Goal: Task Accomplishment & Management: Manage account settings

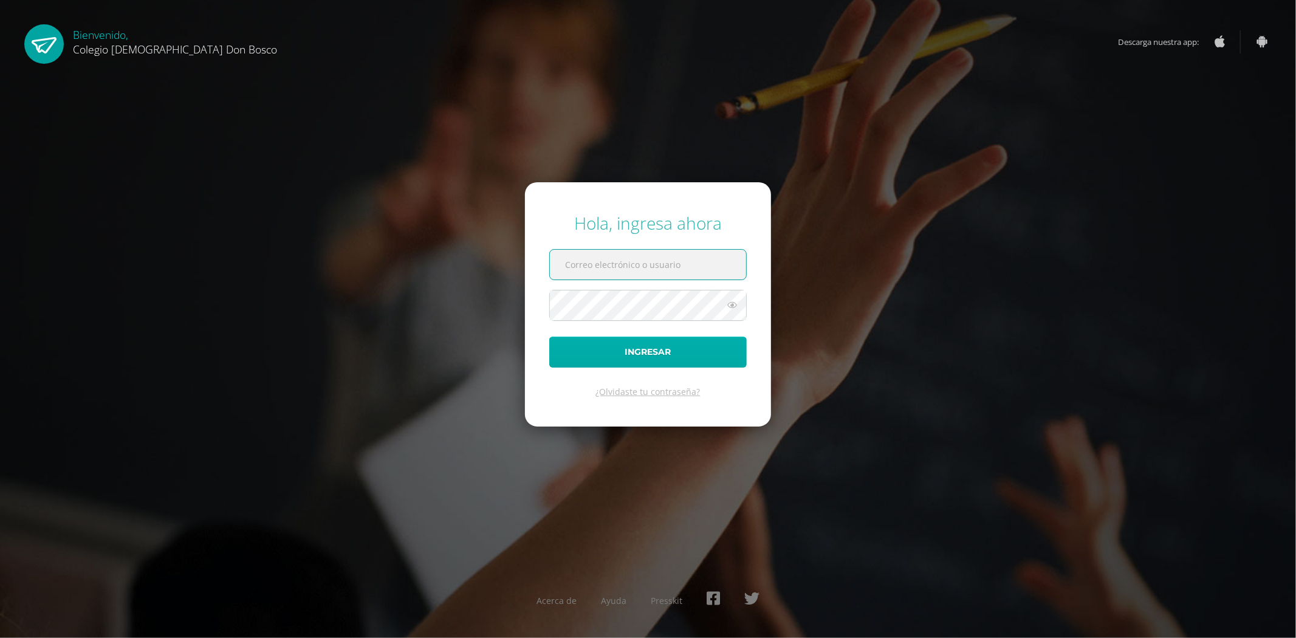
type input "fdardondb24@gmail.com"
click at [669, 347] on button "Ingresar" at bounding box center [647, 352] width 197 height 31
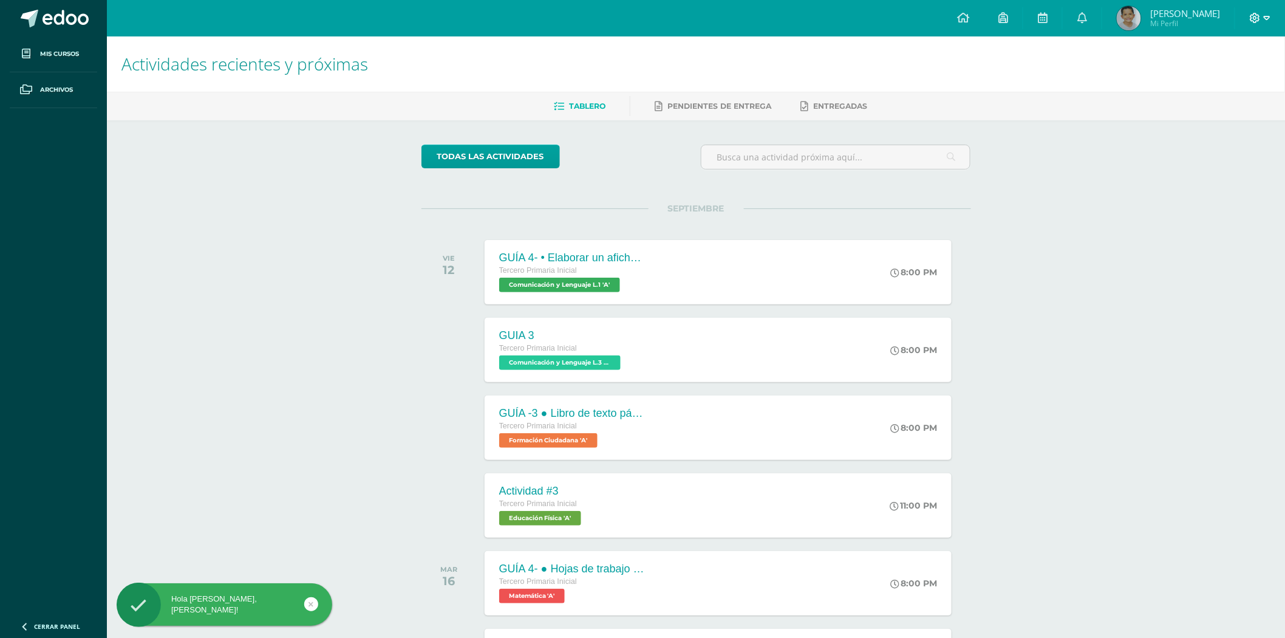
click at [1270, 14] on icon at bounding box center [1267, 18] width 7 height 11
click at [1225, 75] on link "Cerrar sesión" at bounding box center [1223, 83] width 96 height 18
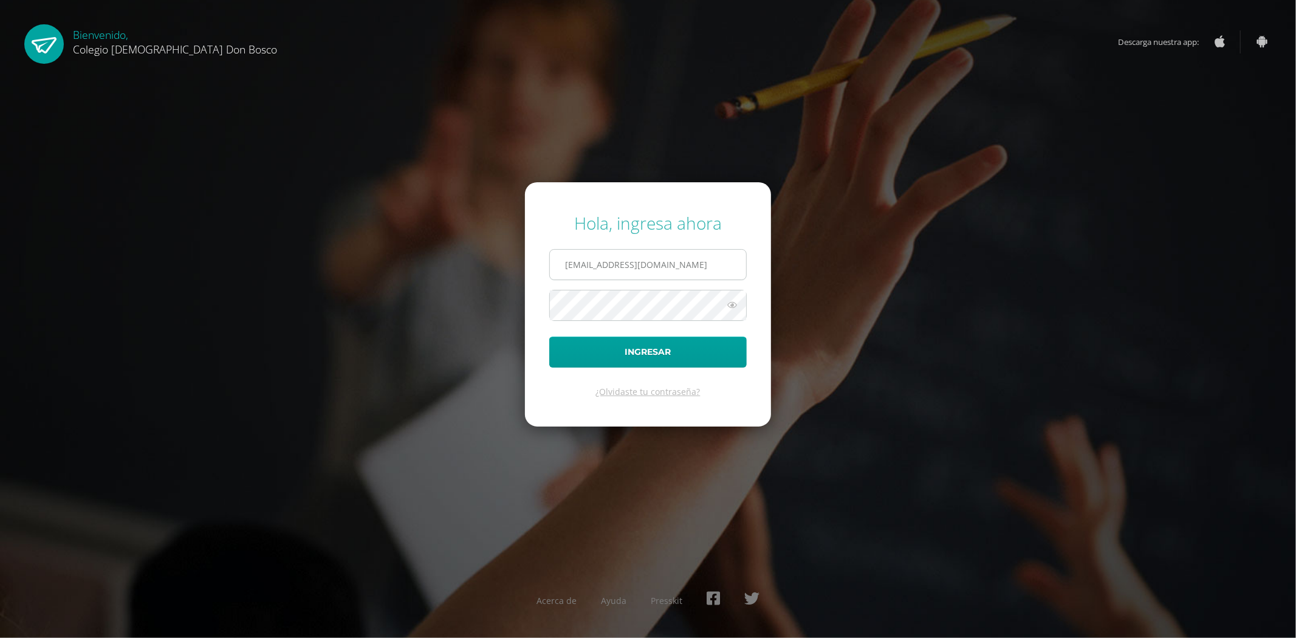
click at [685, 272] on input "fdardondb24@gmail.com" at bounding box center [648, 265] width 196 height 30
type input "jdardondb24@gmail.com"
click at [630, 349] on button "Ingresar" at bounding box center [647, 352] width 197 height 31
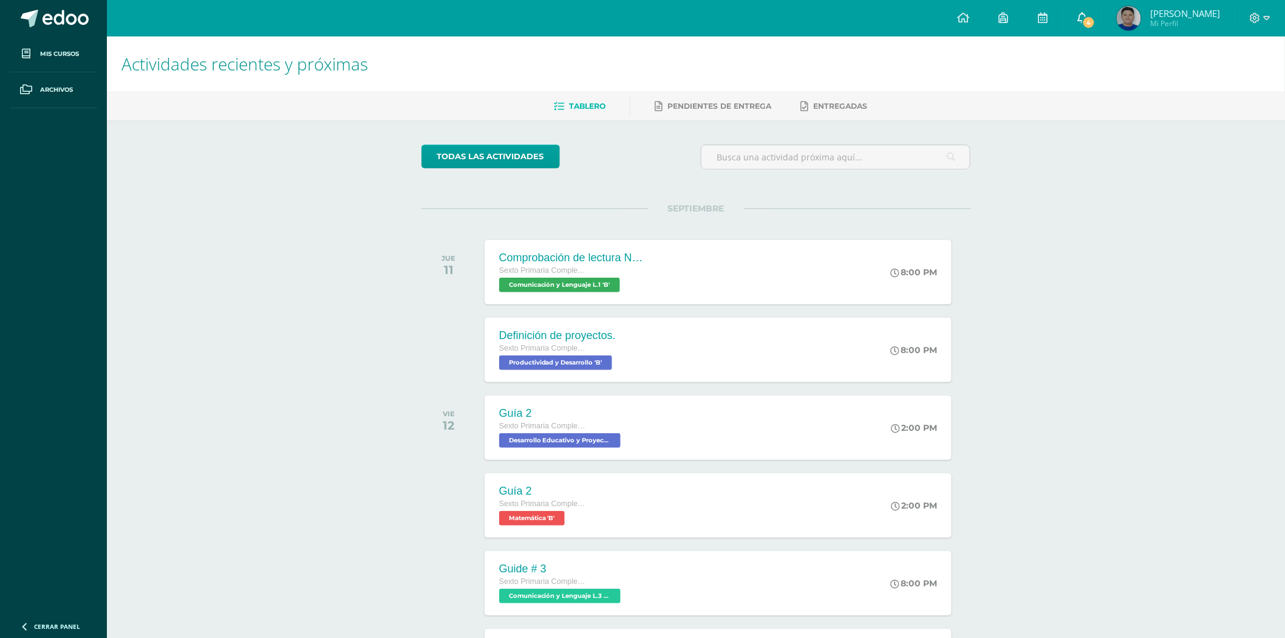
click at [1096, 25] on span "4" at bounding box center [1089, 22] width 13 height 13
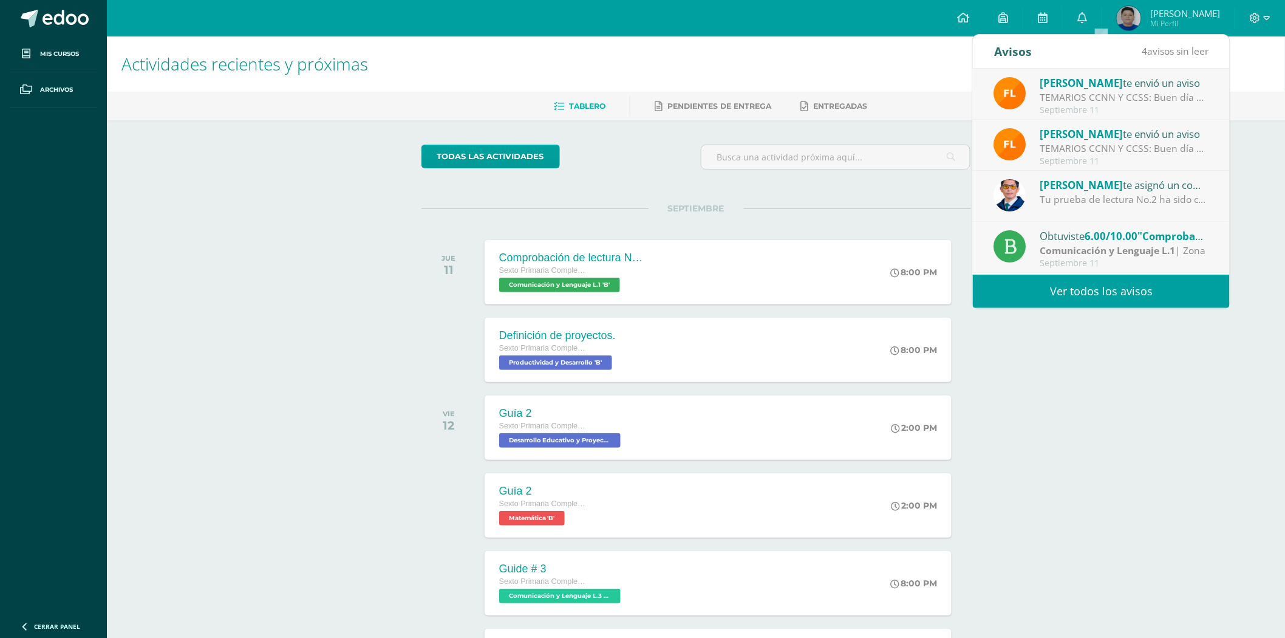
click at [1114, 247] on strong "Comunicación y Lenguaje L.1" at bounding box center [1108, 250] width 135 height 13
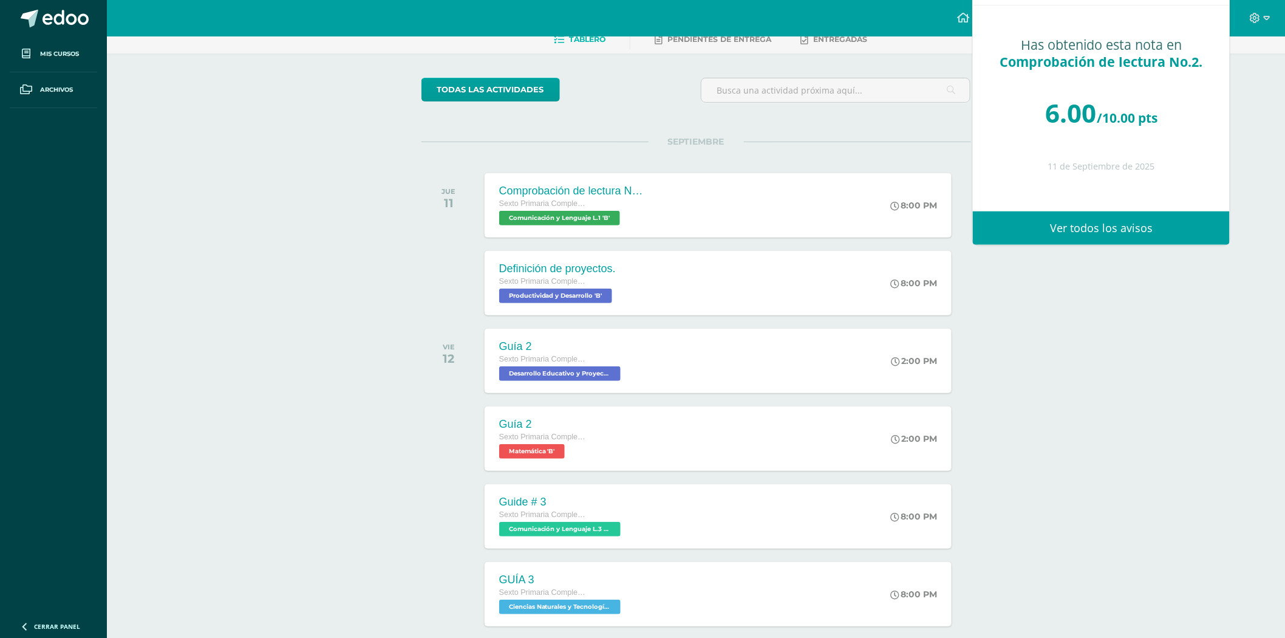
scroll to position [131, 0]
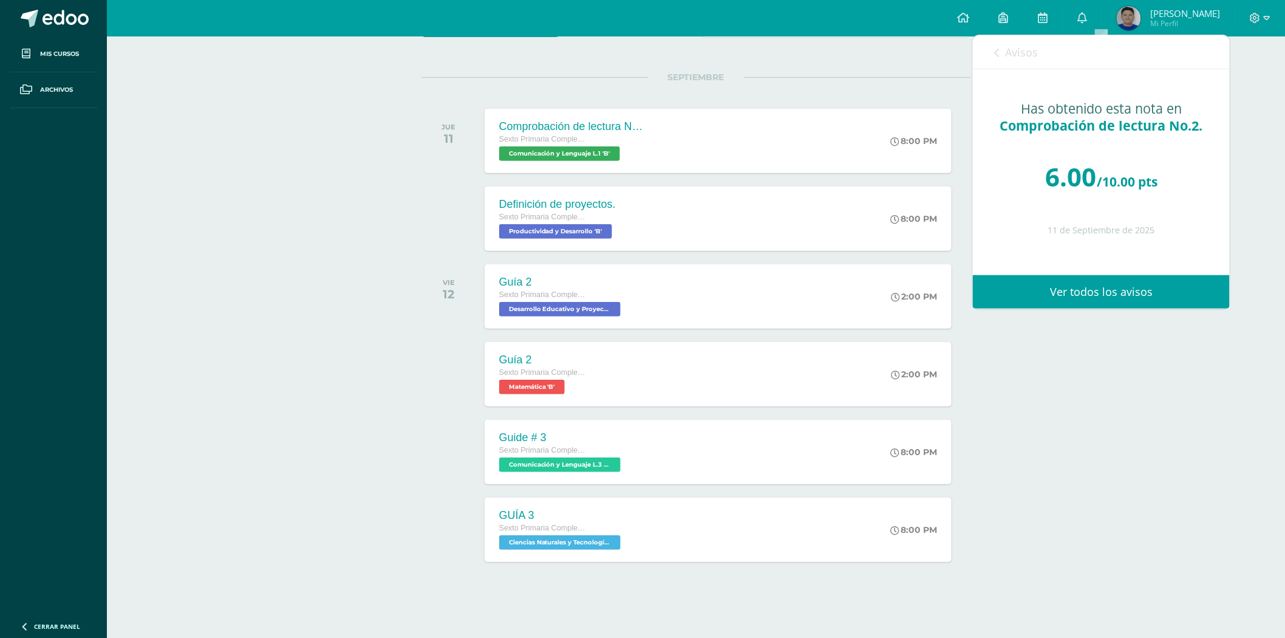
click at [1090, 281] on link "Ver todos los avisos" at bounding box center [1101, 291] width 257 height 33
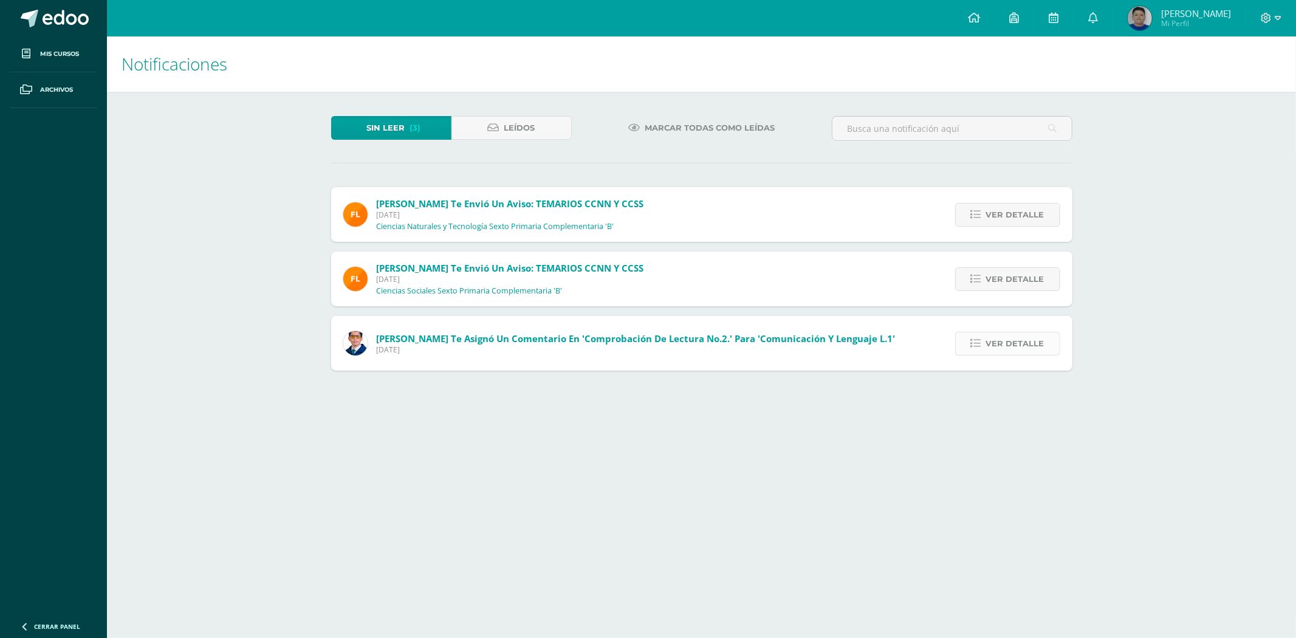
click at [1025, 347] on span "Ver detalle" at bounding box center [1015, 343] width 58 height 22
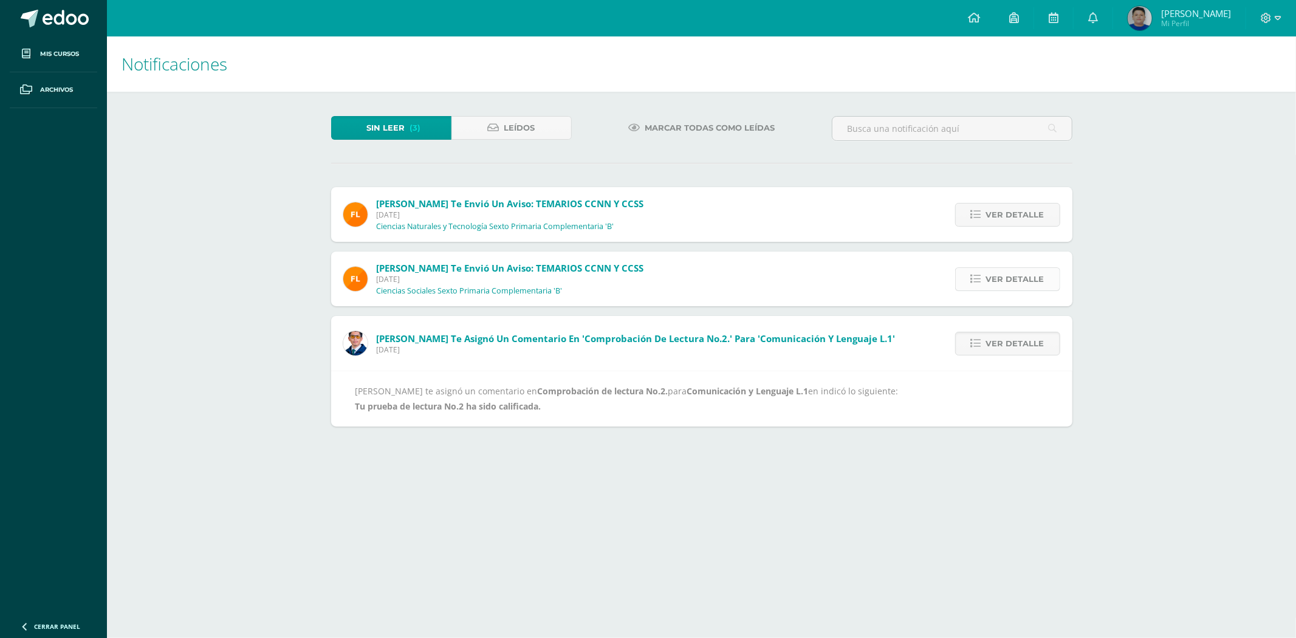
click at [1024, 269] on span "Ver detalle" at bounding box center [1015, 279] width 58 height 22
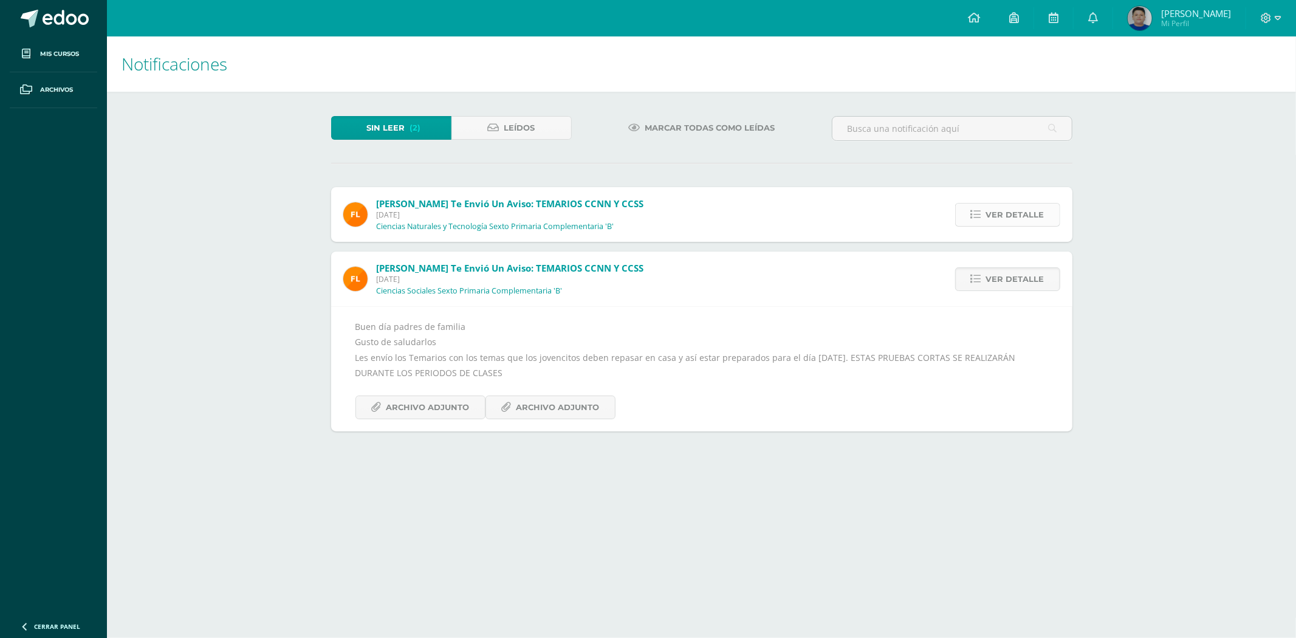
click at [1004, 208] on span "Ver detalle" at bounding box center [1015, 215] width 58 height 22
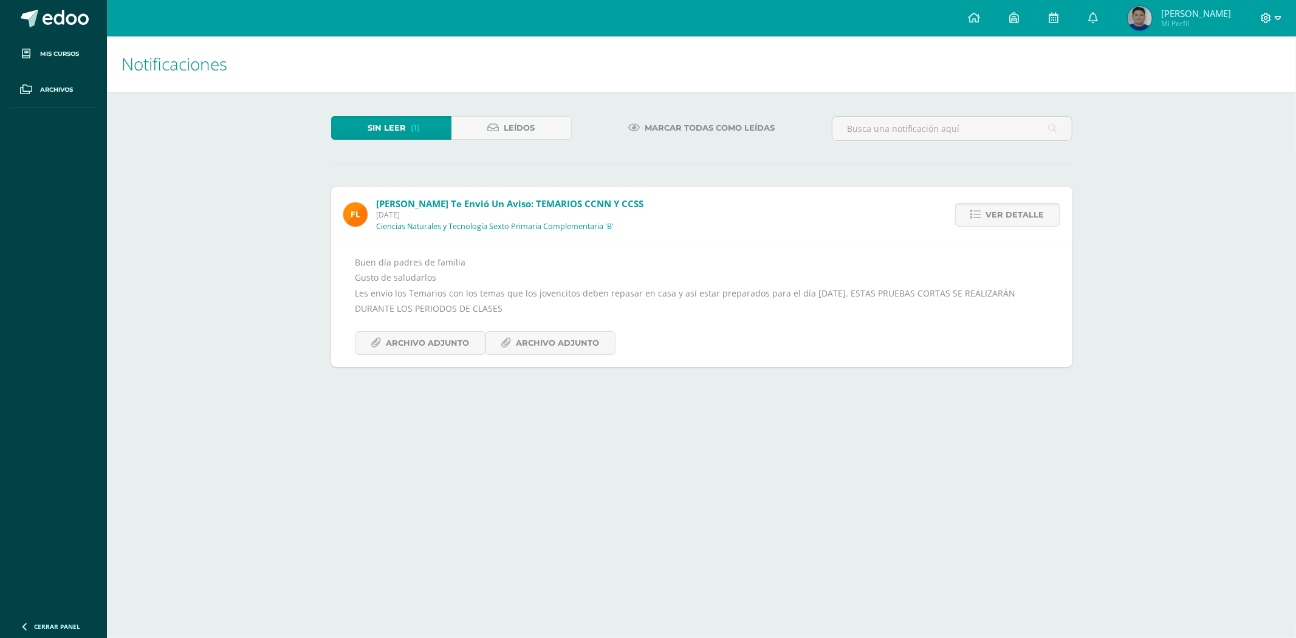
click at [1278, 19] on icon at bounding box center [1278, 18] width 7 height 4
click at [1223, 81] on span "Cerrar sesión" at bounding box center [1240, 83] width 55 height 12
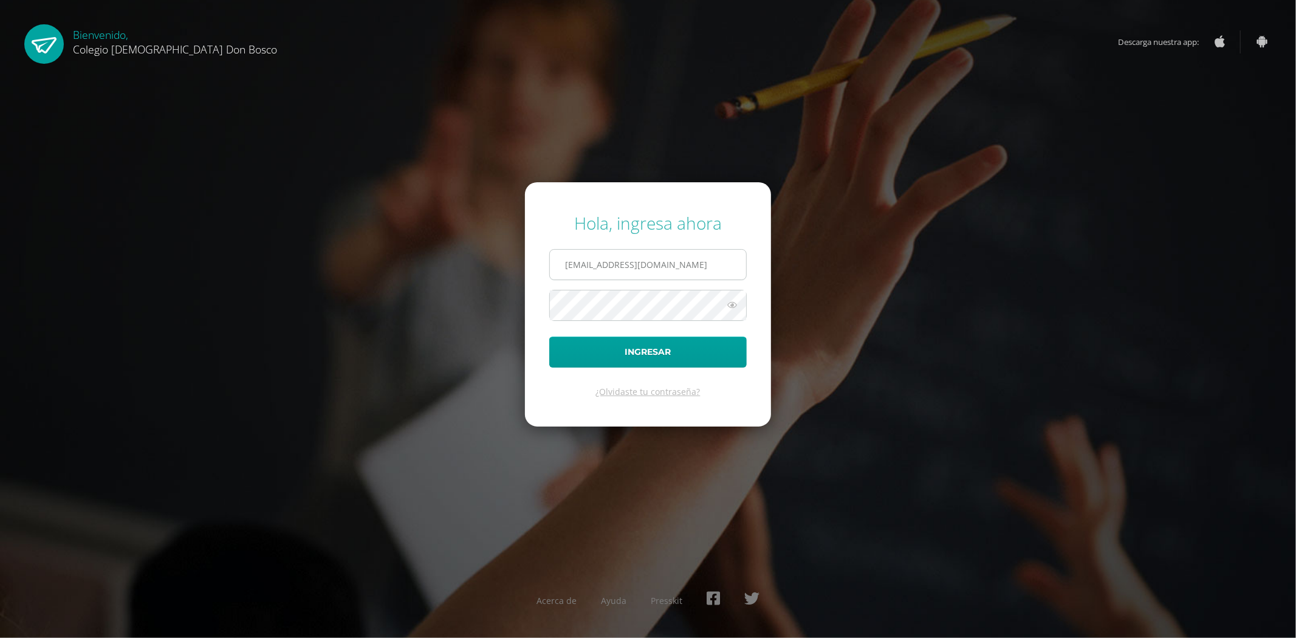
drag, startPoint x: 667, startPoint y: 264, endPoint x: 658, endPoint y: 256, distance: 12.1
click at [667, 264] on input "jdardondb24@gmail.com" at bounding box center [648, 265] width 196 height 30
type input "edardon2911@gmail.com"
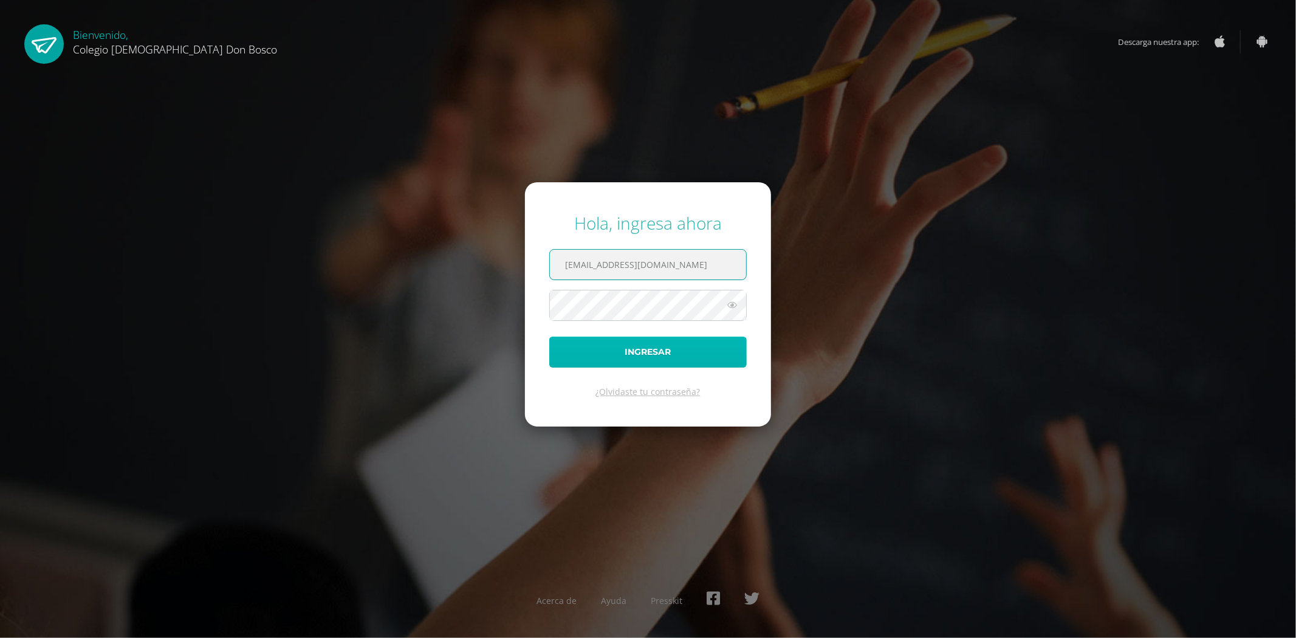
click at [660, 349] on button "Ingresar" at bounding box center [647, 352] width 197 height 31
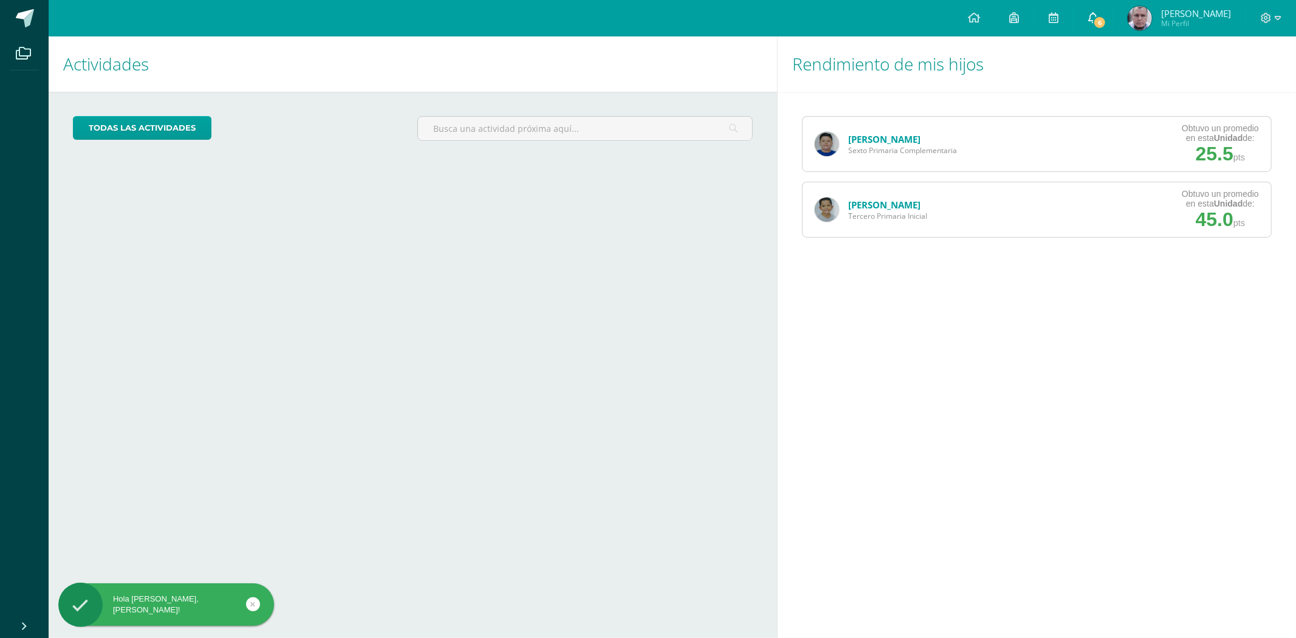
click at [1106, 22] on span "6" at bounding box center [1099, 22] width 13 height 13
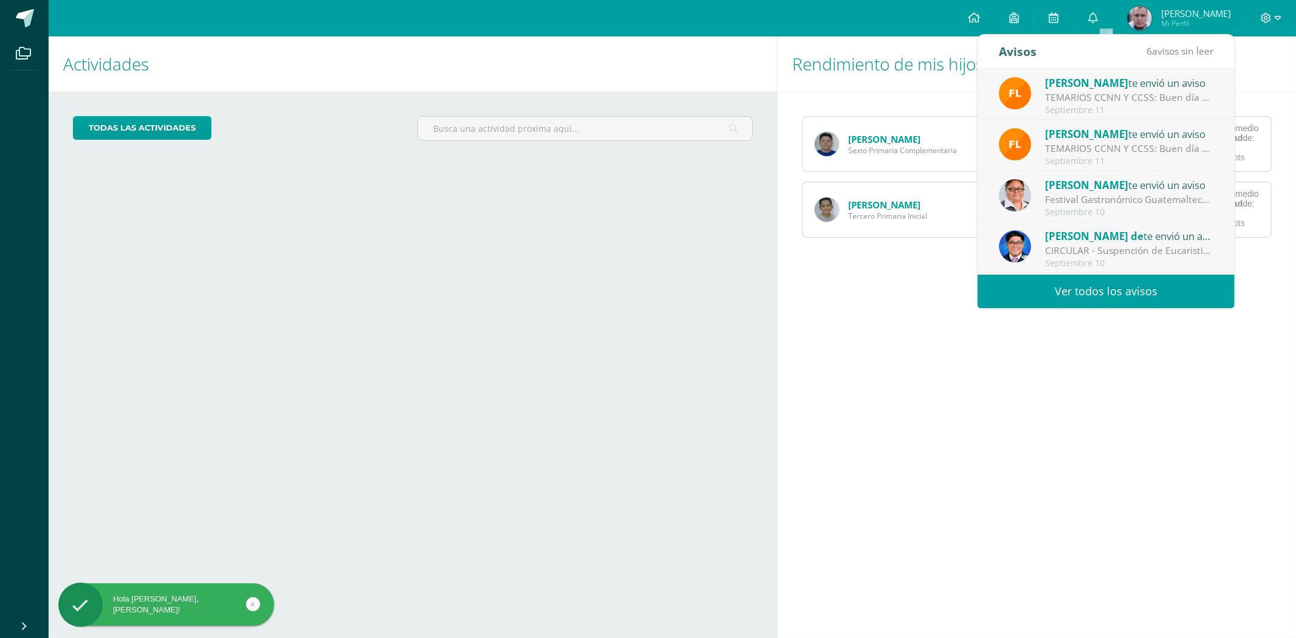
click at [1135, 293] on link "Ver todos los avisos" at bounding box center [1105, 291] width 257 height 33
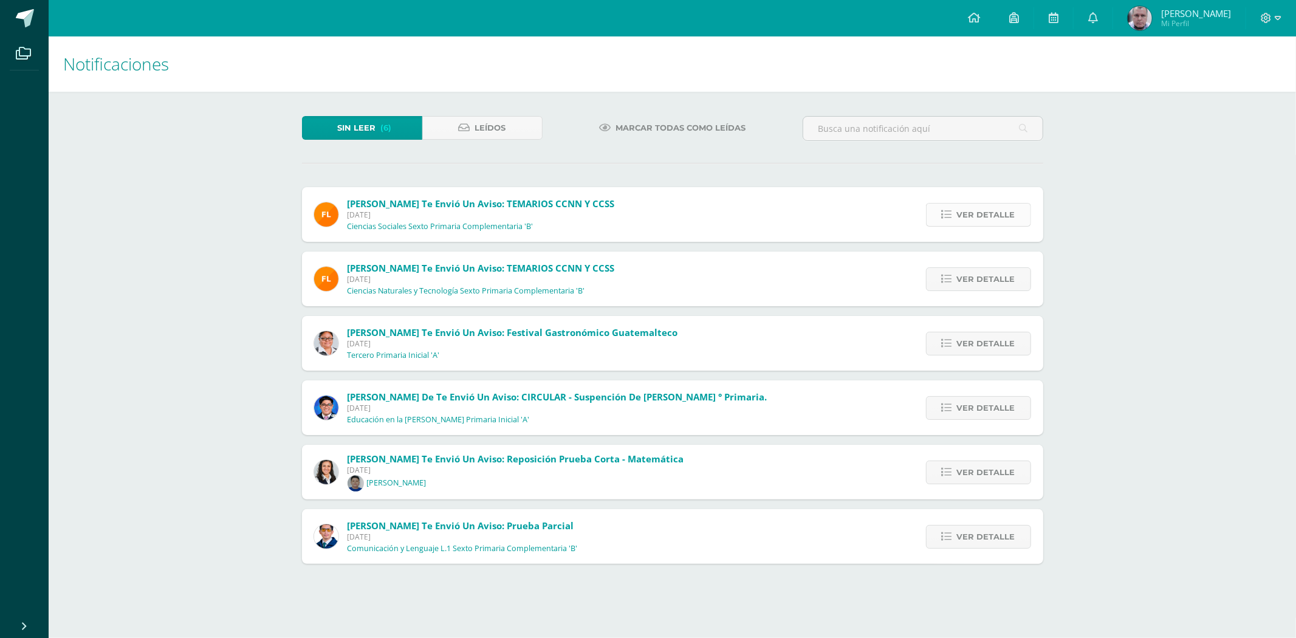
click at [973, 210] on span "Ver detalle" at bounding box center [986, 215] width 58 height 22
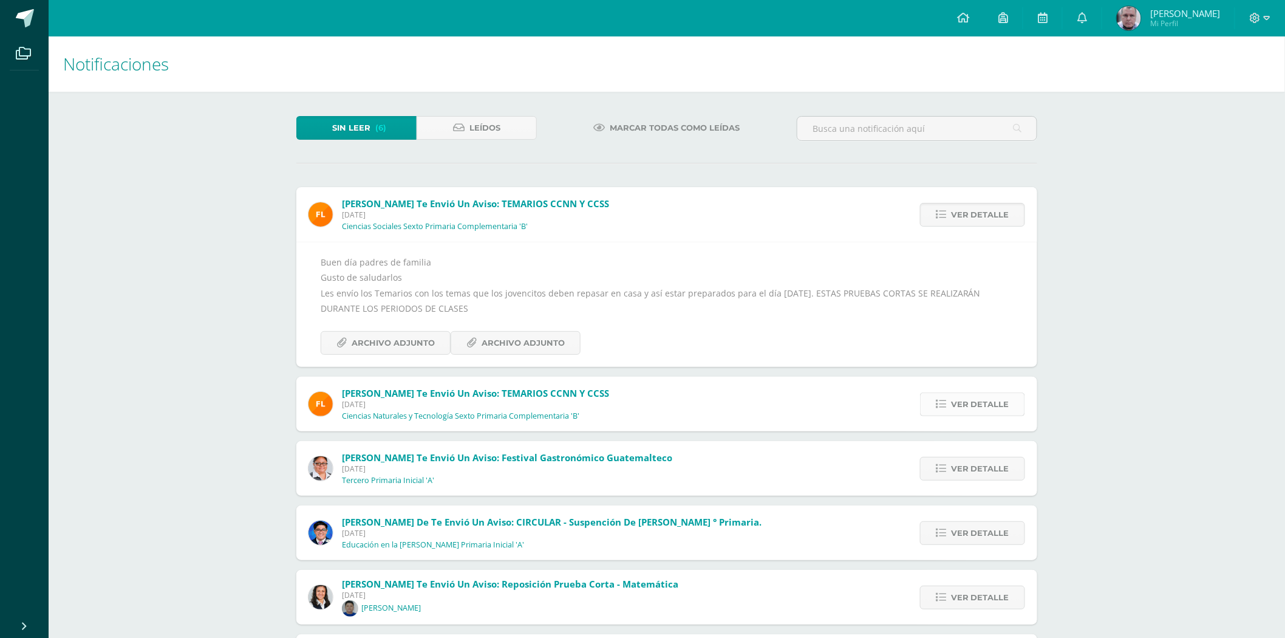
click at [986, 403] on span "Ver detalle" at bounding box center [980, 404] width 58 height 22
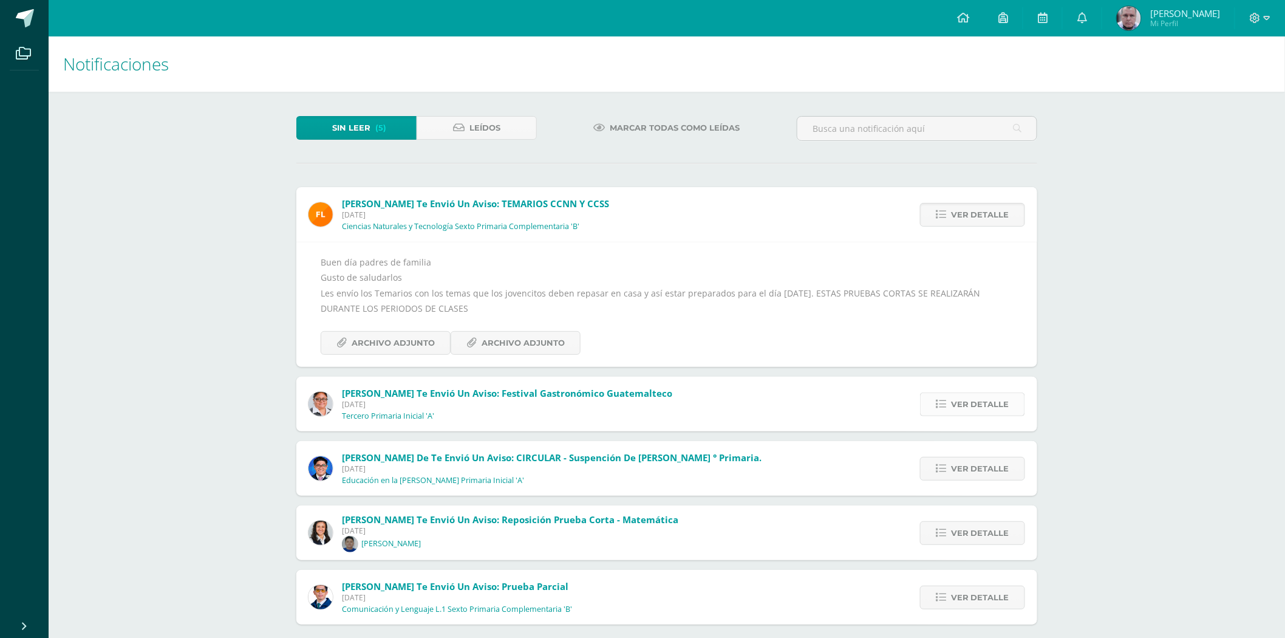
click at [990, 406] on span "Ver detalle" at bounding box center [980, 404] width 58 height 22
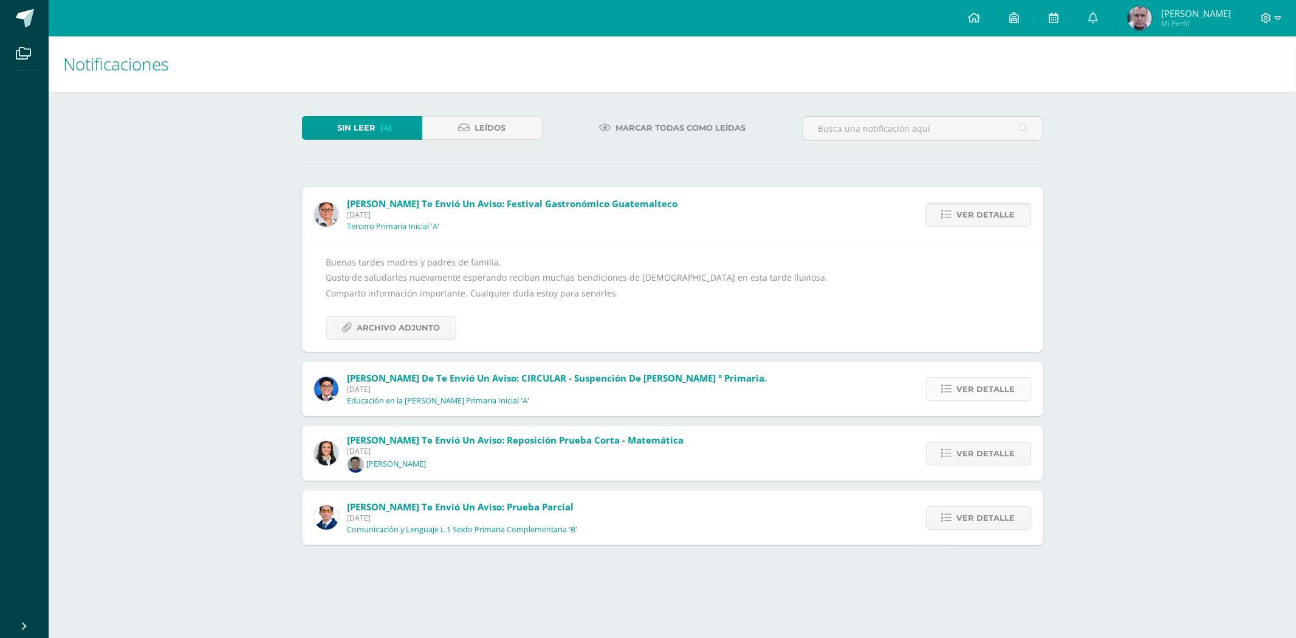
click at [989, 384] on span "Ver detalle" at bounding box center [986, 389] width 58 height 22
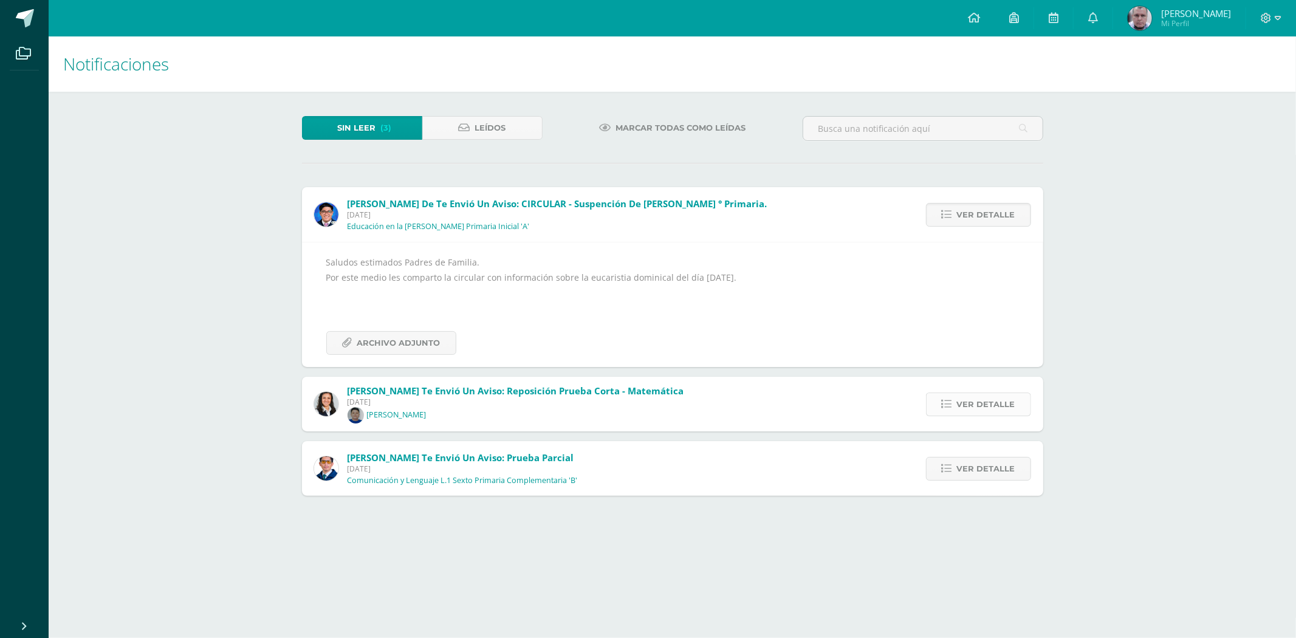
click at [989, 406] on span "Ver detalle" at bounding box center [986, 404] width 58 height 22
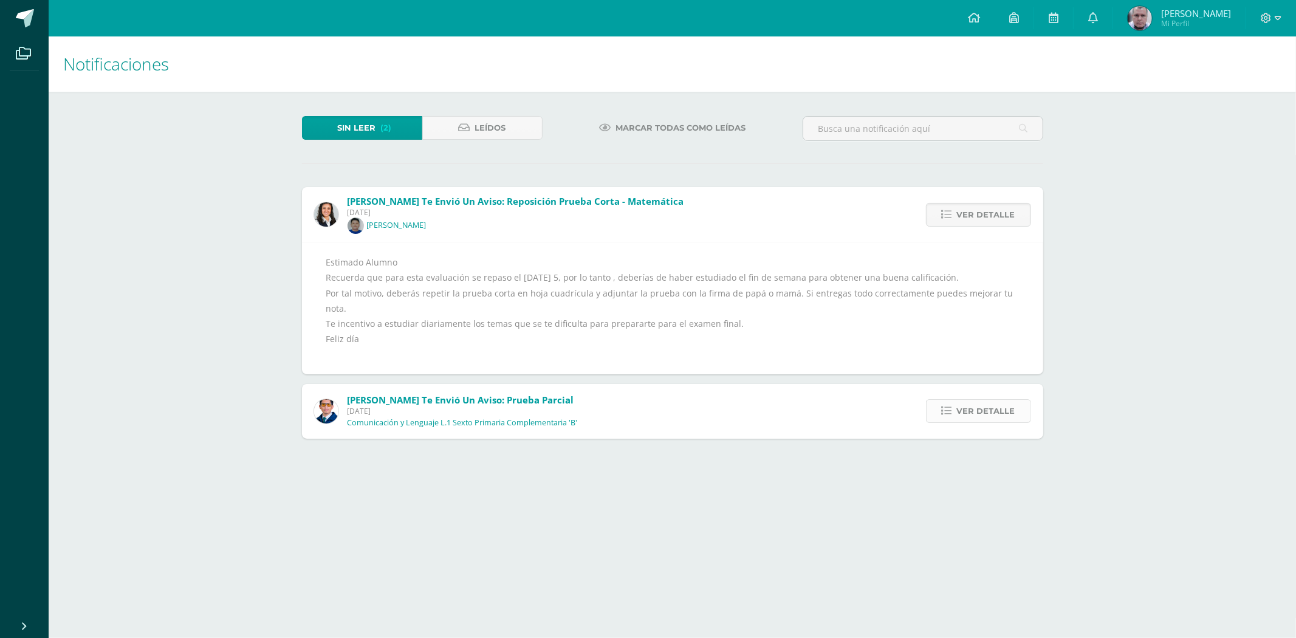
click at [989, 400] on span "Ver detalle" at bounding box center [986, 411] width 58 height 22
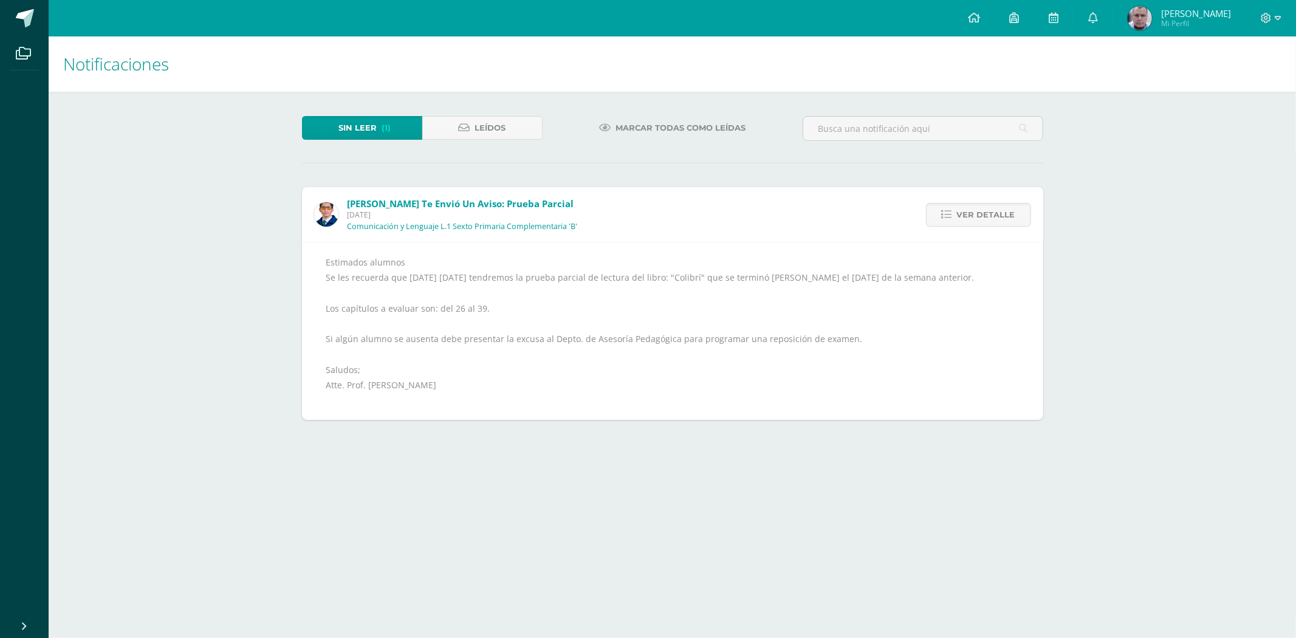
drag, startPoint x: 1213, startPoint y: 166, endPoint x: 986, endPoint y: 71, distance: 246.4
click at [1213, 166] on div "Notificaciones Sin leer (1) Leídos Marcar todas como leídas [PERSON_NAME] te en…" at bounding box center [672, 240] width 1247 height 408
click at [1275, 15] on icon at bounding box center [1278, 18] width 7 height 11
click at [1252, 77] on span "Cerrar sesión" at bounding box center [1240, 83] width 55 height 12
